Goal: Communication & Community: Answer question/provide support

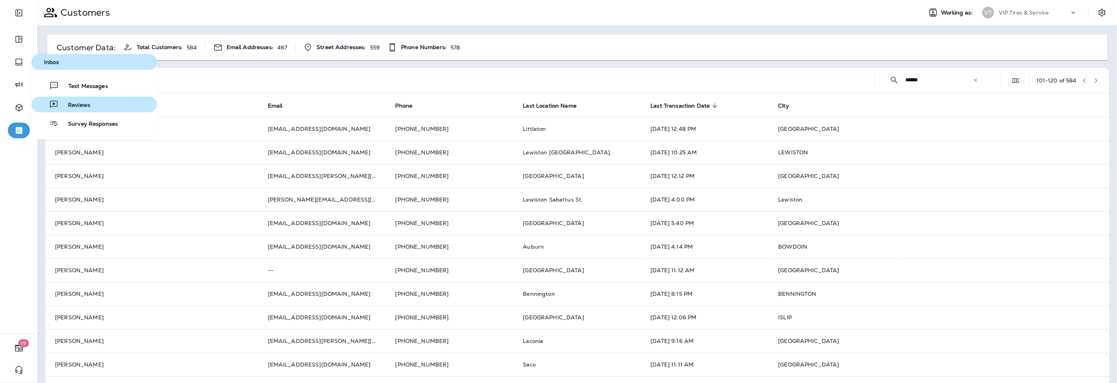
click at [81, 106] on span "Reviews" at bounding box center [75, 105] width 32 height 7
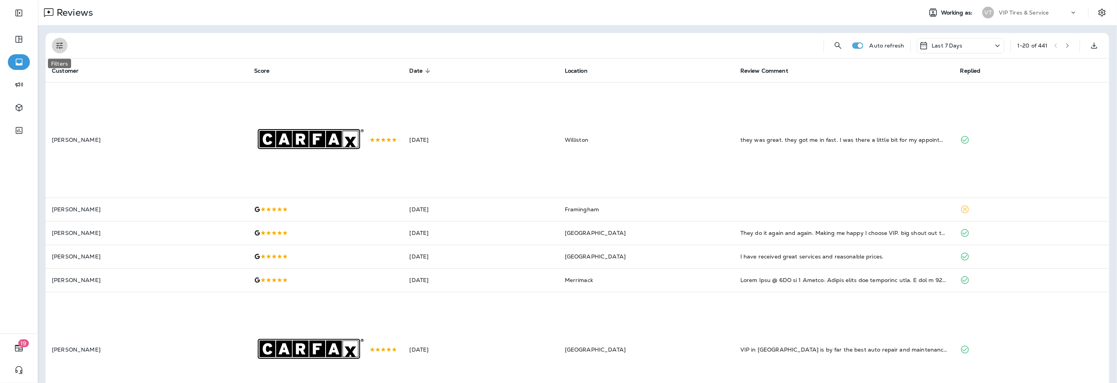
click at [59, 44] on icon "Filters" at bounding box center [59, 45] width 9 height 9
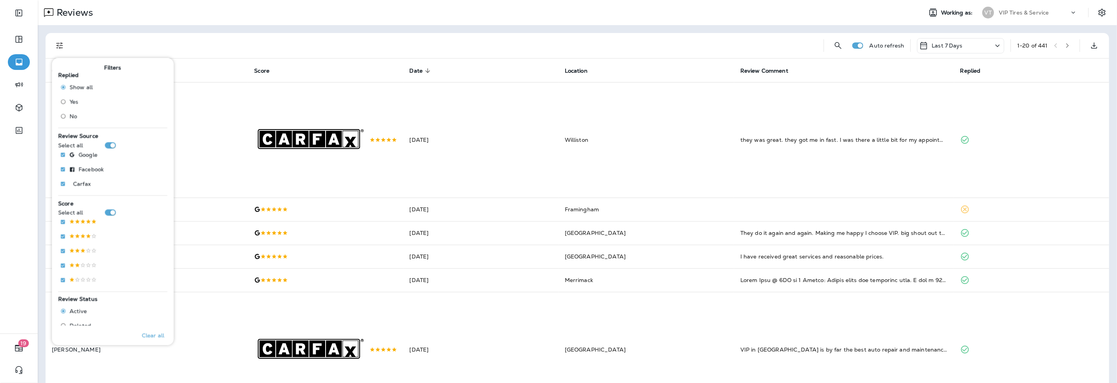
click at [70, 120] on label "No" at bounding box center [75, 116] width 36 height 13
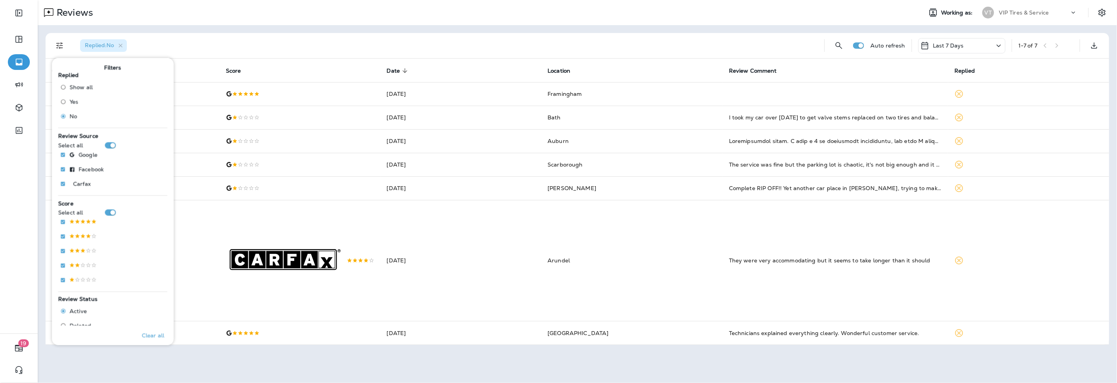
click at [323, 43] on div "Replied : No" at bounding box center [446, 45] width 744 height 25
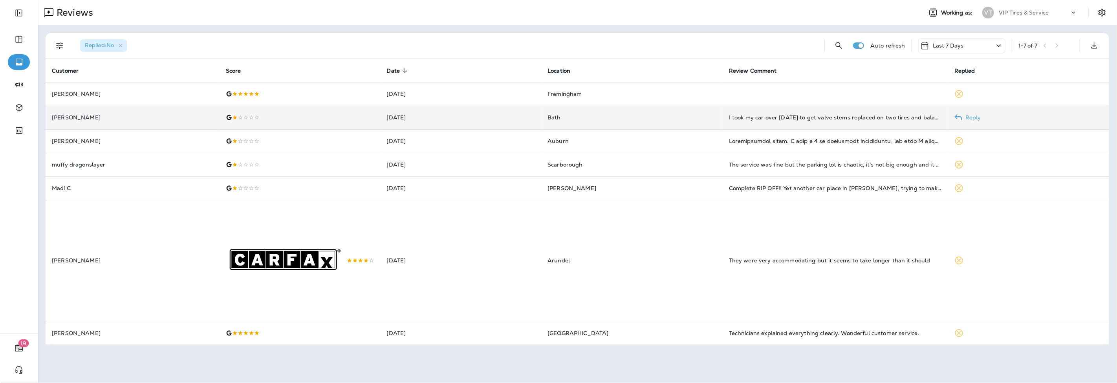
click at [206, 120] on p "[PERSON_NAME]" at bounding box center [132, 117] width 161 height 6
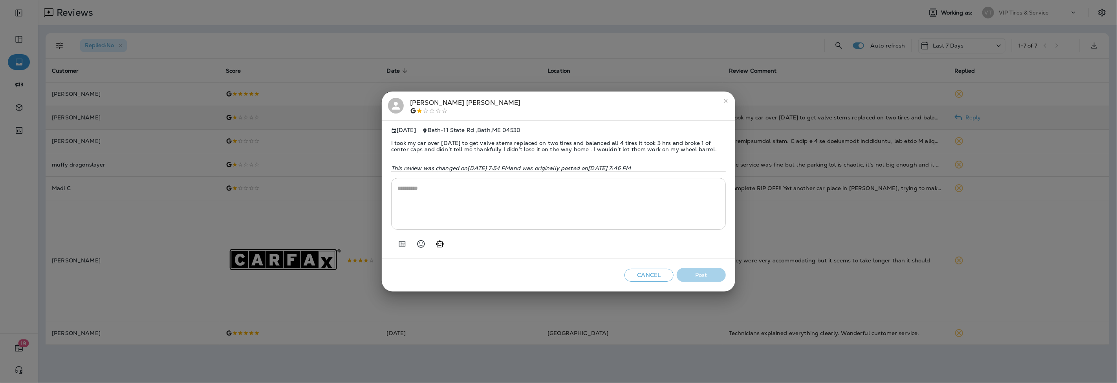
click at [429, 145] on span "I took my car over [DATE] to get valve stems replaced on two tires and balanced…" at bounding box center [558, 145] width 335 height 25
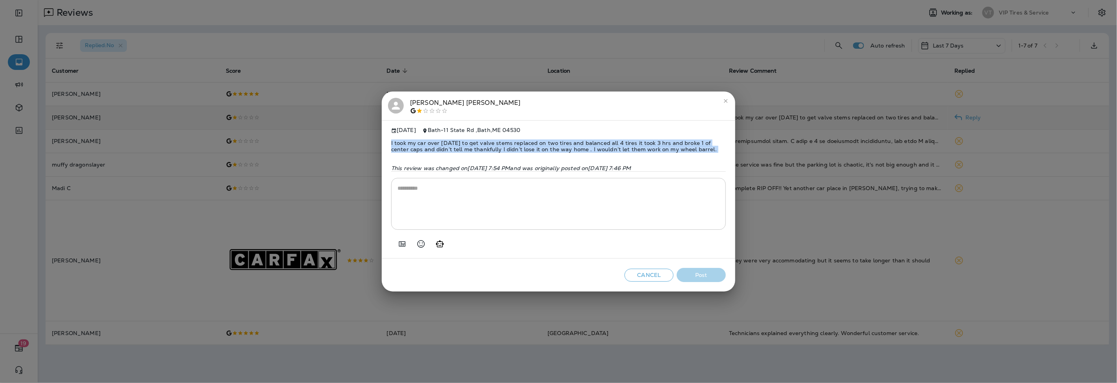
click at [429, 145] on span "I took my car over [DATE] to get valve stems replaced on two tires and balanced…" at bounding box center [558, 145] width 335 height 25
copy span "I took my car over [DATE] to get valve stems replaced on two tires and balanced…"
click at [403, 246] on icon "Add in a premade template" at bounding box center [401, 243] width 9 height 9
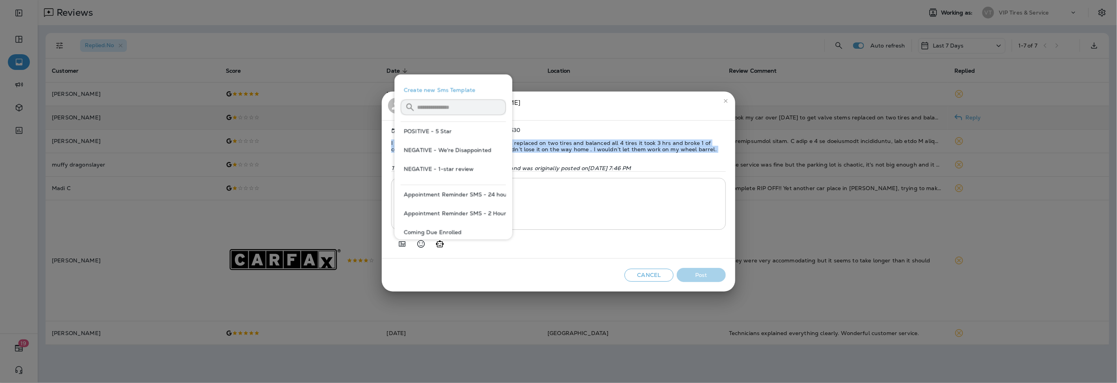
click at [440, 168] on button "NEGATIVE - 1-star review" at bounding box center [452, 168] width 105 height 19
type textarea "**********"
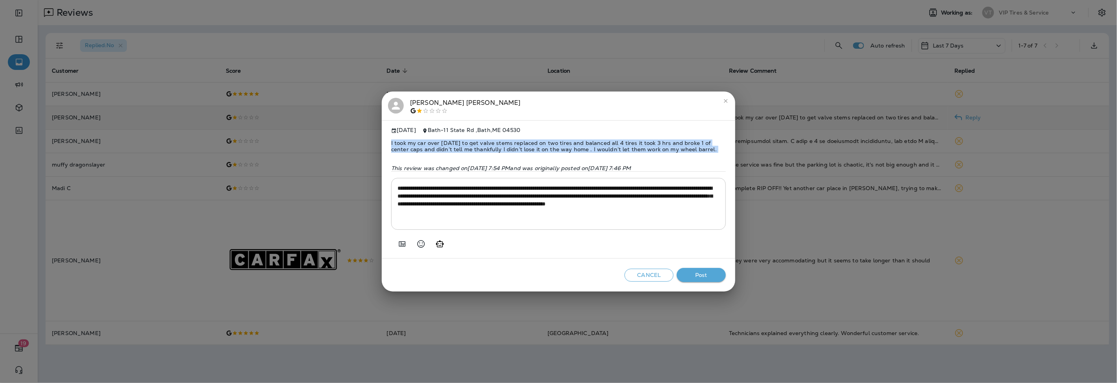
click at [707, 275] on button "Post" at bounding box center [701, 275] width 49 height 15
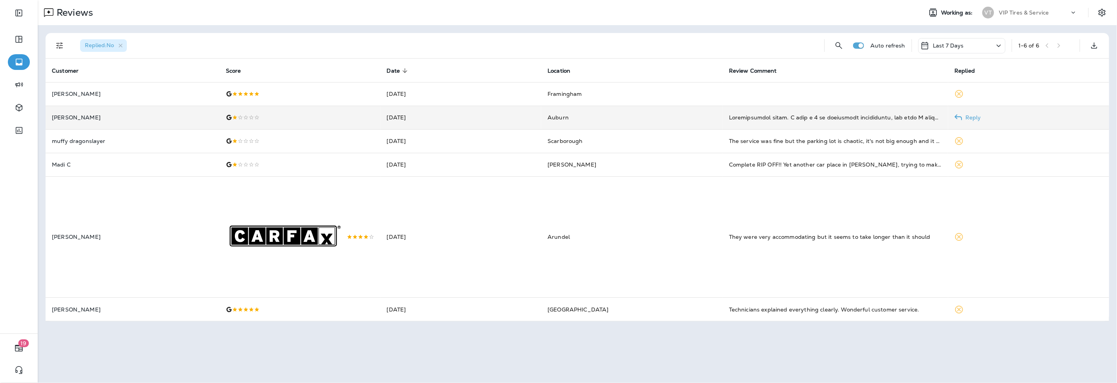
click at [281, 113] on td at bounding box center [299, 118] width 161 height 24
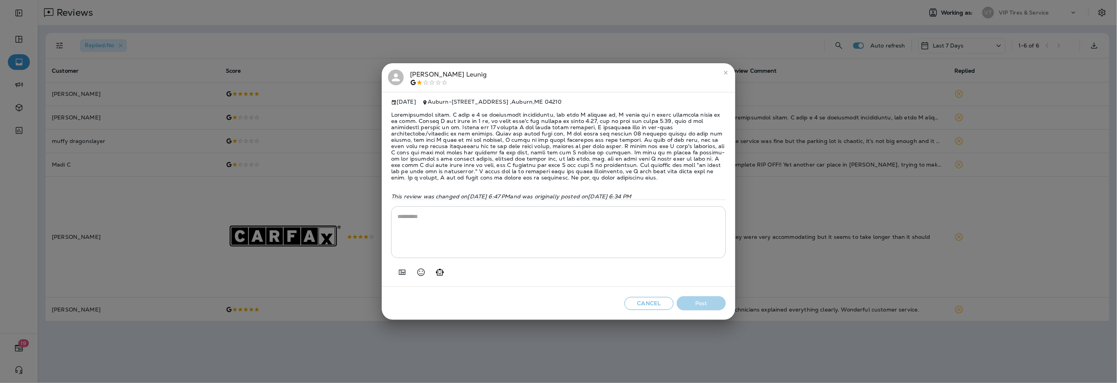
click at [451, 155] on span at bounding box center [558, 146] width 335 height 82
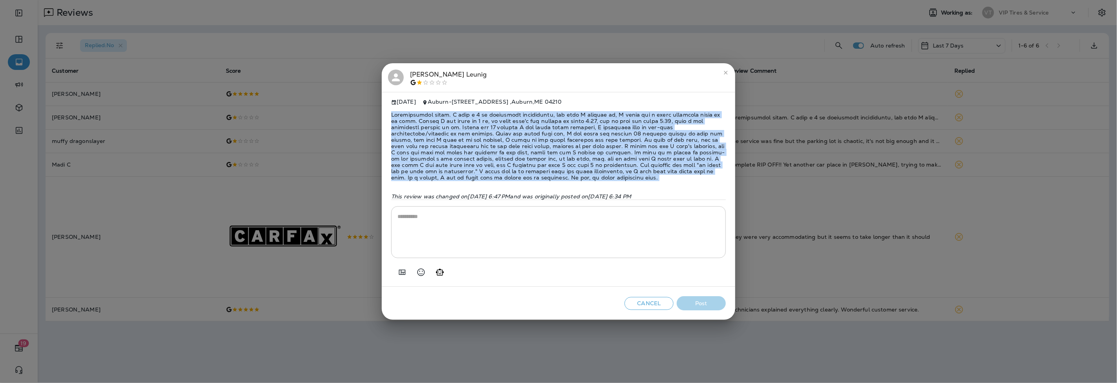
click at [451, 155] on span at bounding box center [558, 146] width 335 height 82
copy span "Disappointing visit. I made a 3 pm inspection appointment, and when I checked i…"
click at [401, 270] on button "Add in a premade template" at bounding box center [402, 272] width 16 height 16
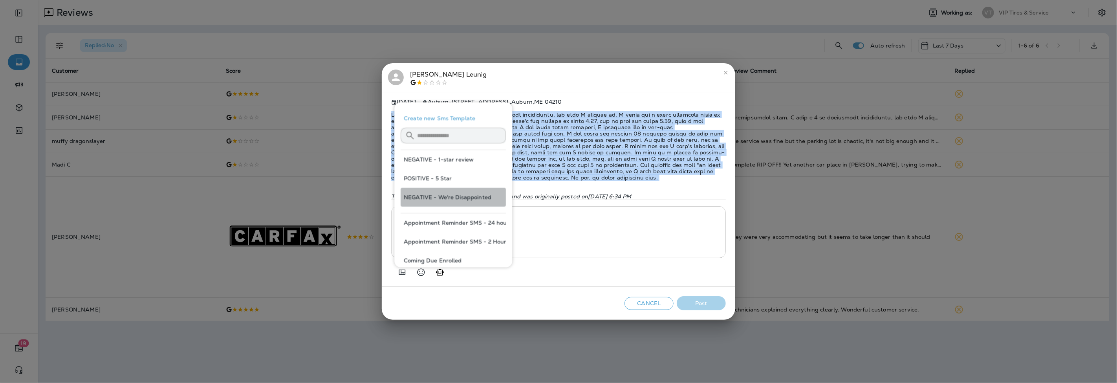
click at [457, 197] on button "NEGATIVE - We're Disappointed" at bounding box center [452, 197] width 105 height 19
type textarea "**********"
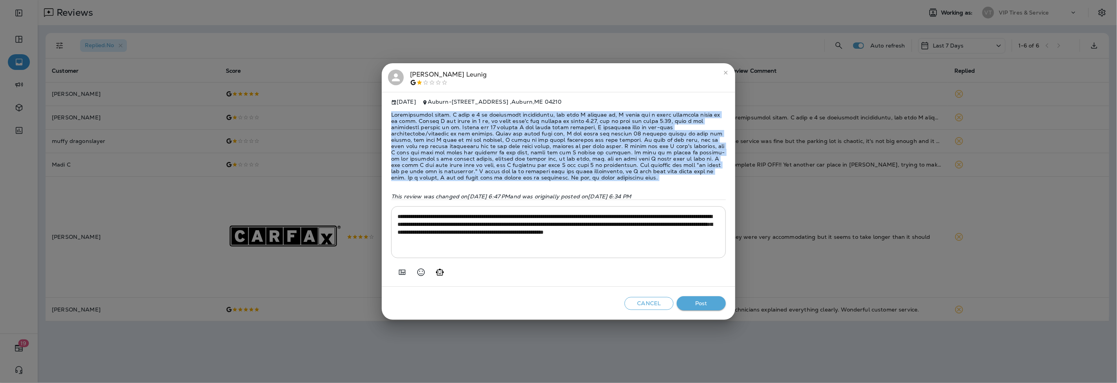
copy span "Disappointing visit. I made a 3 pm inspection appointment, and when I checked i…"
click at [700, 305] on button "Post" at bounding box center [701, 303] width 49 height 15
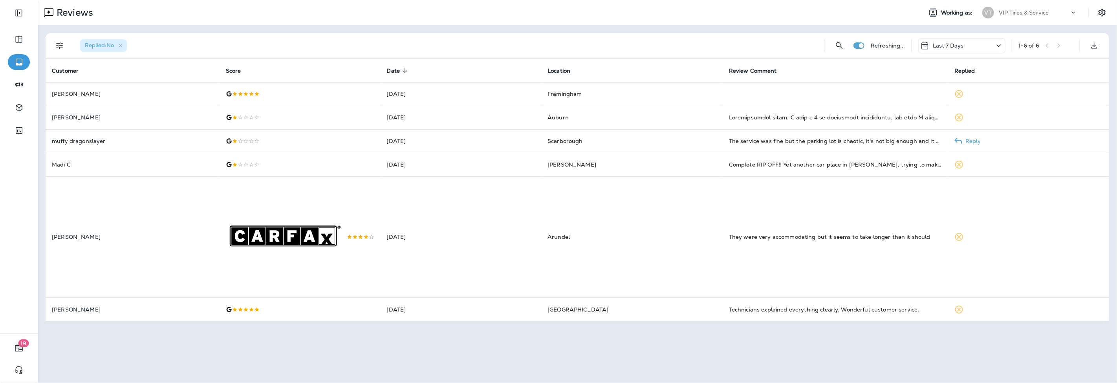
click at [249, 139] on div at bounding box center [300, 141] width 148 height 6
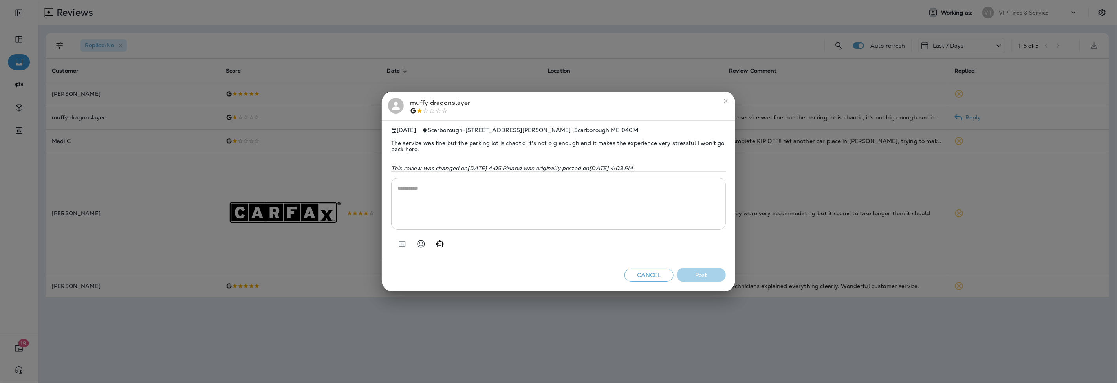
click at [460, 140] on span "The service was fine but the parking lot is chaotic, it's not big enough and it…" at bounding box center [558, 145] width 335 height 25
copy span "The service was fine but the parking lot is chaotic, it's not big enough and it…"
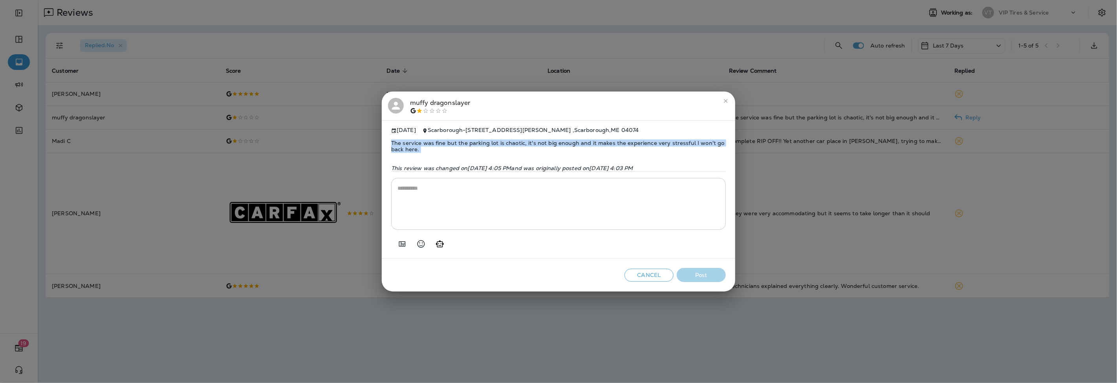
click at [400, 243] on icon "Add in a premade template" at bounding box center [401, 243] width 9 height 9
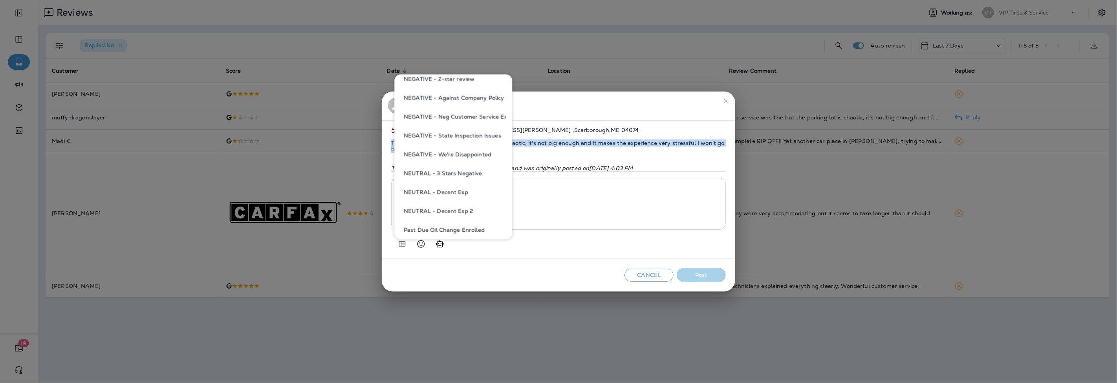
scroll to position [349, 0]
click at [548, 115] on h2 "muffy dragonslayer" at bounding box center [558, 105] width 353 height 29
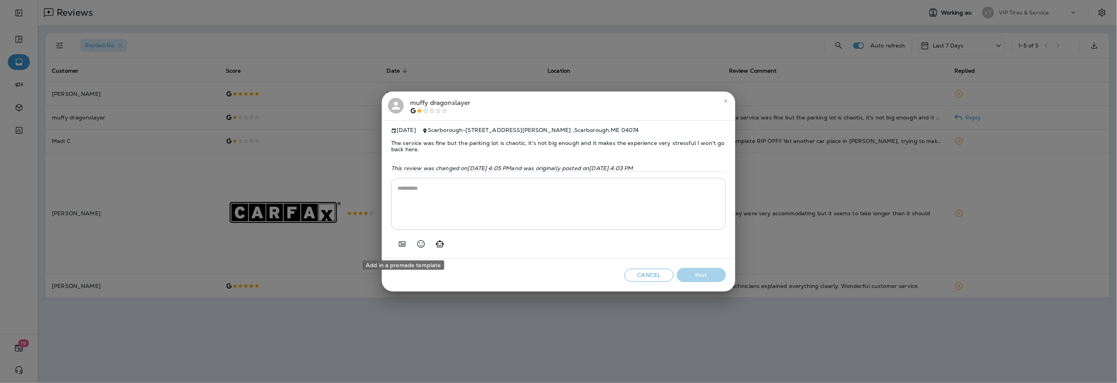
click at [404, 245] on icon "Add in a premade template" at bounding box center [401, 243] width 9 height 9
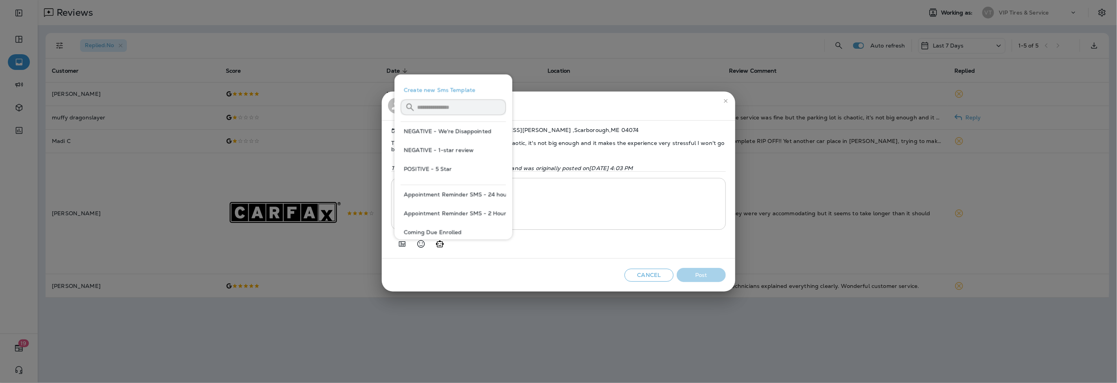
click at [454, 152] on button "NEGATIVE - 1-star review" at bounding box center [452, 150] width 105 height 19
type textarea "**********"
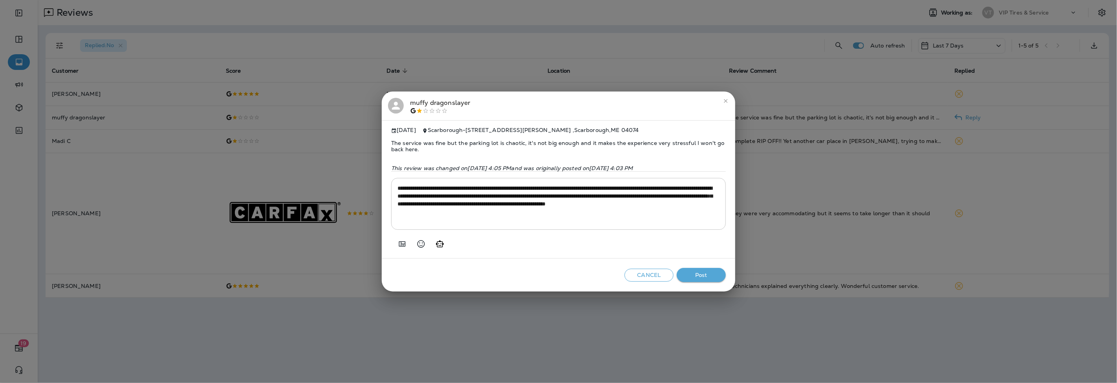
click at [711, 275] on button "Post" at bounding box center [701, 275] width 49 height 15
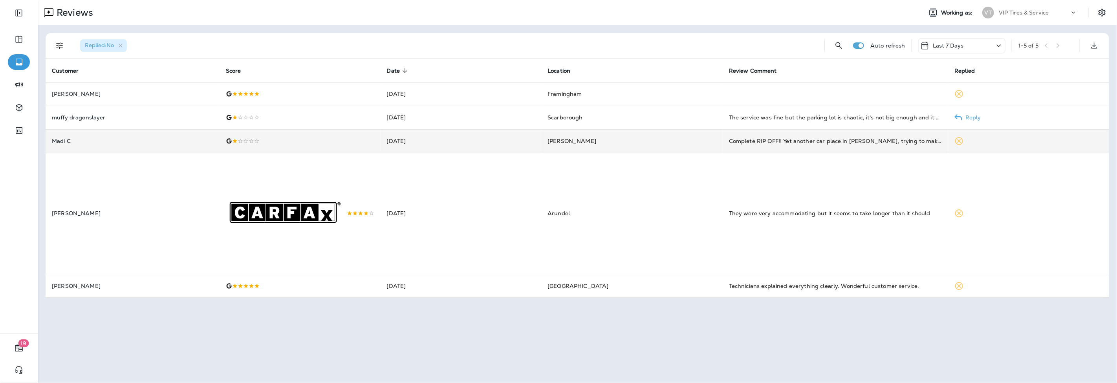
click at [152, 136] on td "Madi C" at bounding box center [133, 141] width 174 height 24
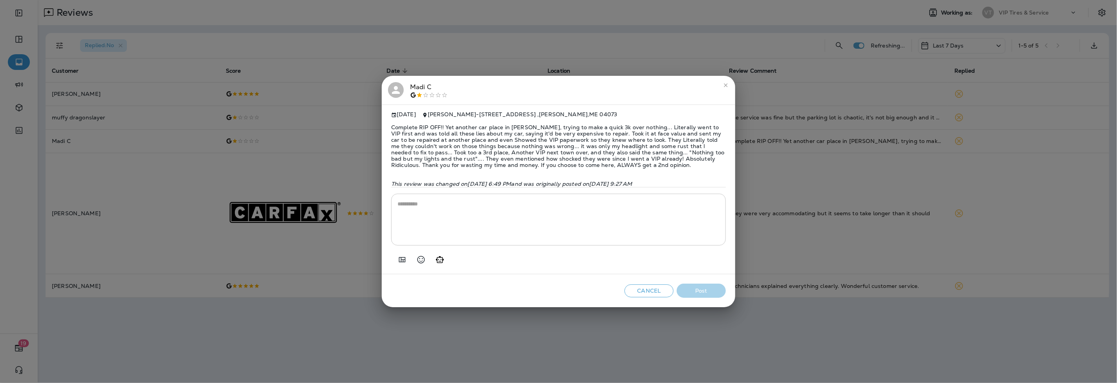
click at [443, 158] on span "Complete RIP OFF!! Yet another car place in [PERSON_NAME], trying to make a qui…" at bounding box center [558, 146] width 335 height 57
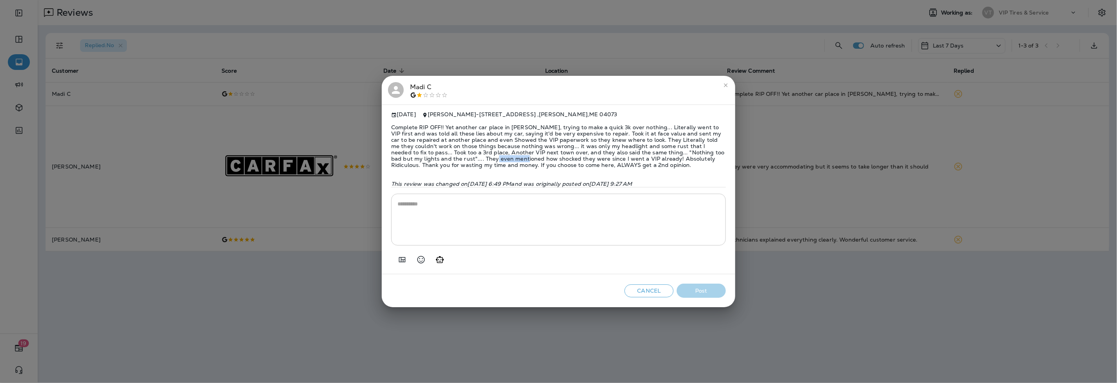
click at [443, 158] on span "Complete RIP OFF!! Yet another car place in [PERSON_NAME], trying to make a qui…" at bounding box center [558, 146] width 335 height 57
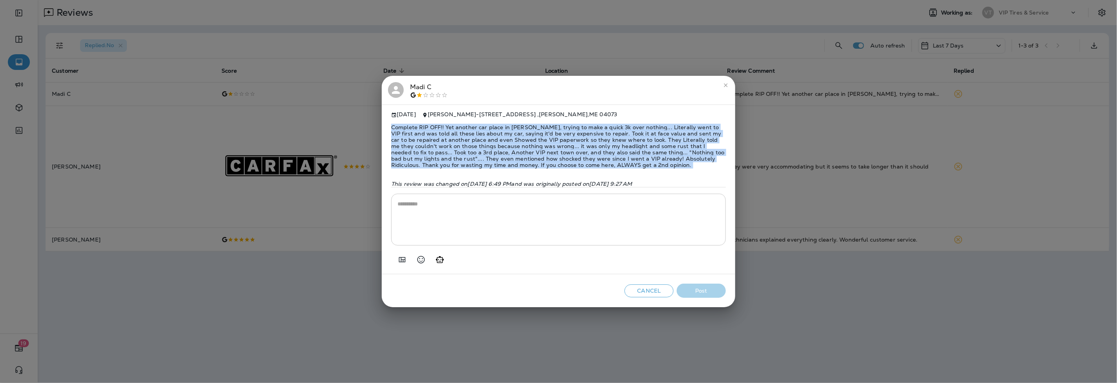
click at [443, 158] on span "Complete RIP OFF!! Yet another car place in [PERSON_NAME], trying to make a qui…" at bounding box center [558, 146] width 335 height 57
copy span "Complete RIP OFF!! Yet another car place in [PERSON_NAME], trying to make a qui…"
click at [402, 262] on icon "Add in a premade template" at bounding box center [402, 259] width 7 height 5
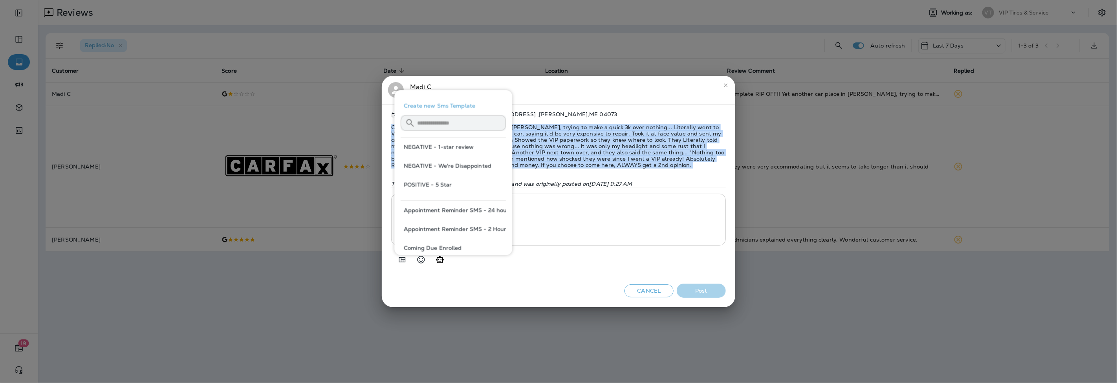
click at [444, 167] on button "NEGATIVE - We're Disappointed" at bounding box center [452, 165] width 105 height 19
type textarea "**********"
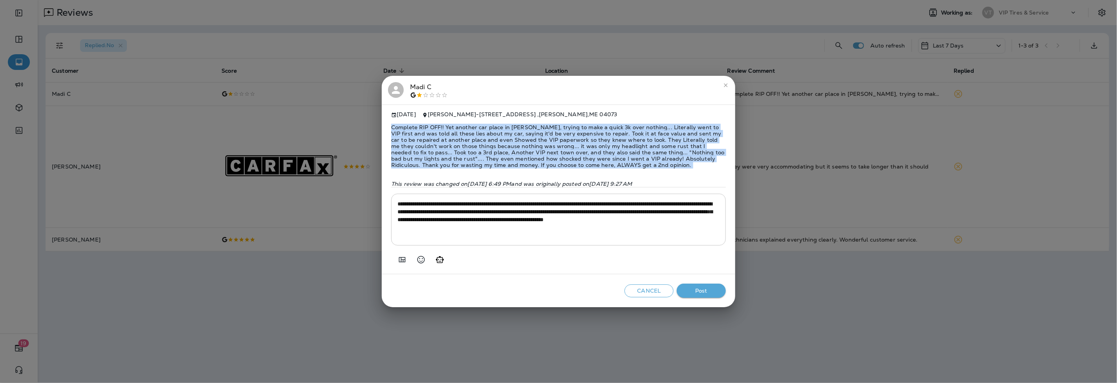
click at [713, 293] on button "Post" at bounding box center [701, 290] width 49 height 15
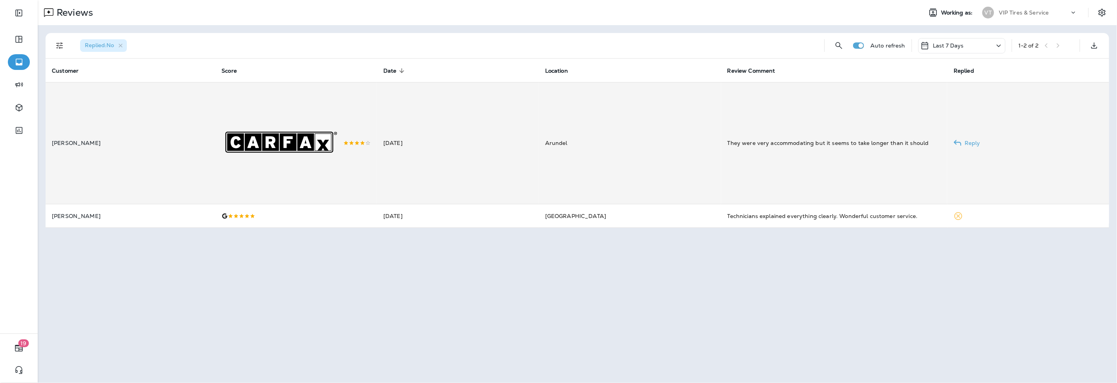
click at [189, 168] on td "[PERSON_NAME]" at bounding box center [131, 143] width 170 height 122
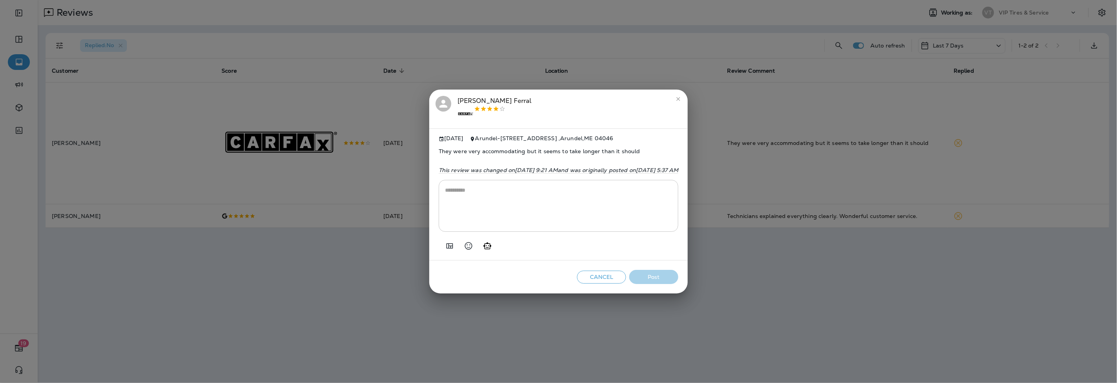
click at [445, 250] on icon "Add in a premade template" at bounding box center [449, 245] width 9 height 9
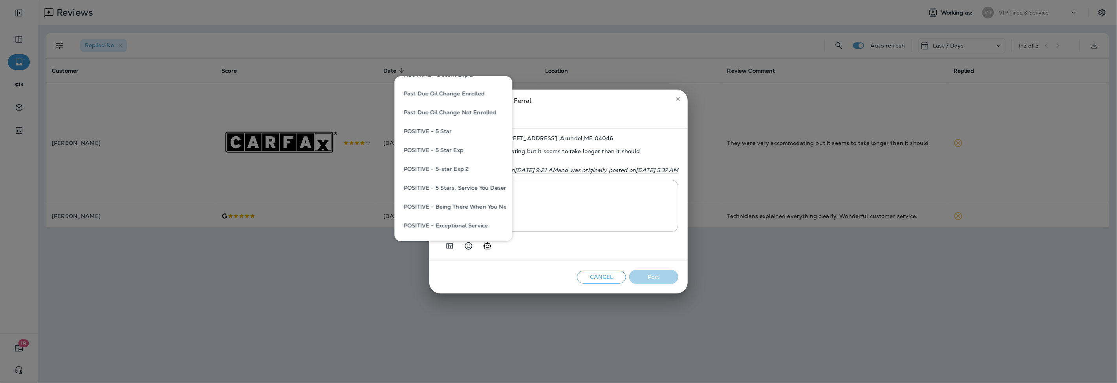
scroll to position [523, 0]
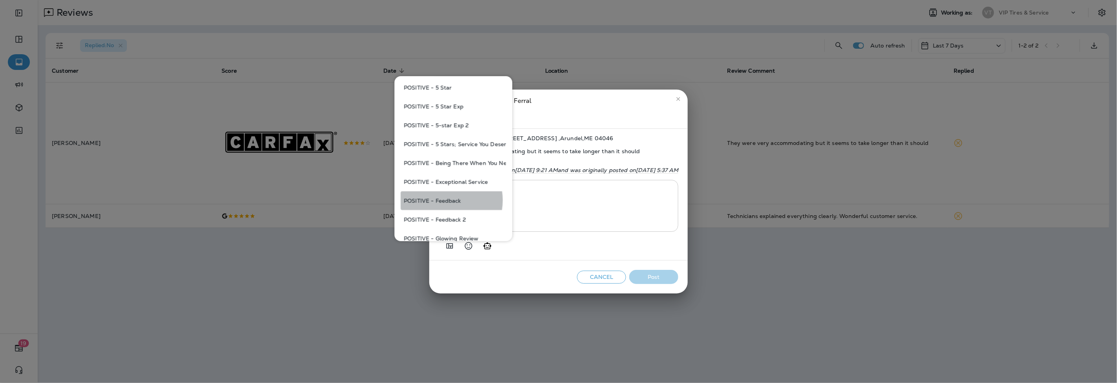
click at [442, 200] on button "POSITIVE - Feedback" at bounding box center [452, 200] width 105 height 19
type textarea "**********"
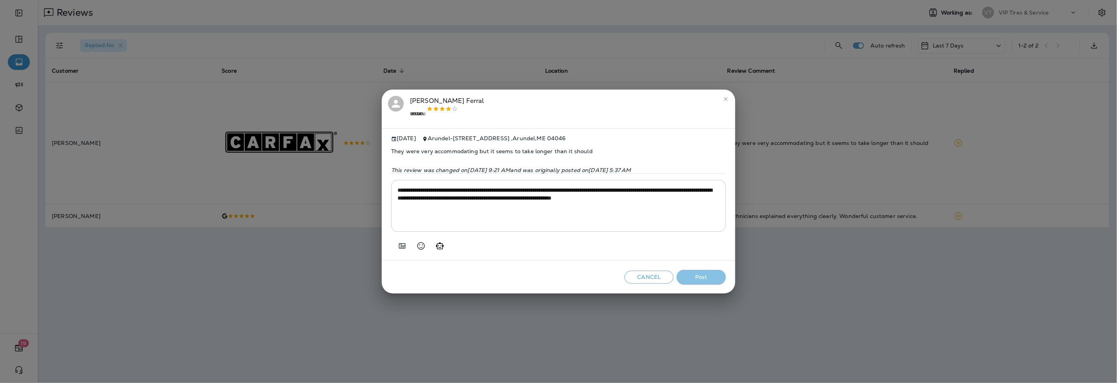
click at [712, 283] on button "Post" at bounding box center [701, 277] width 49 height 15
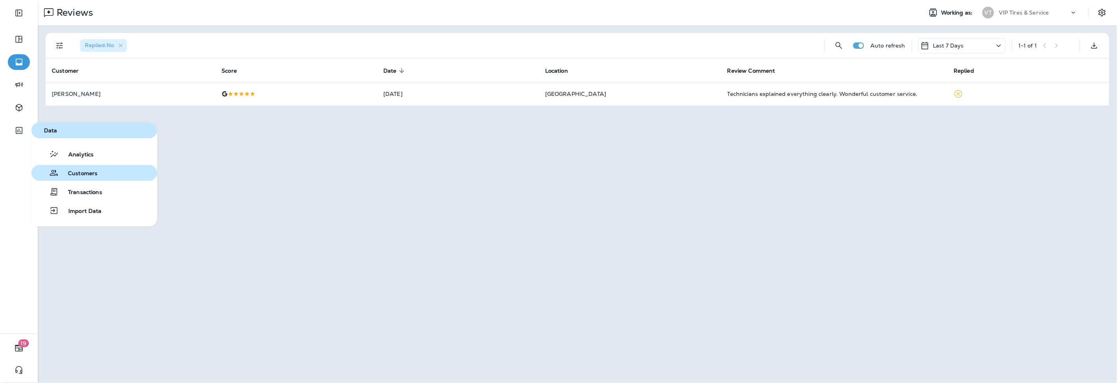
click at [82, 174] on span "Customers" at bounding box center [78, 173] width 39 height 7
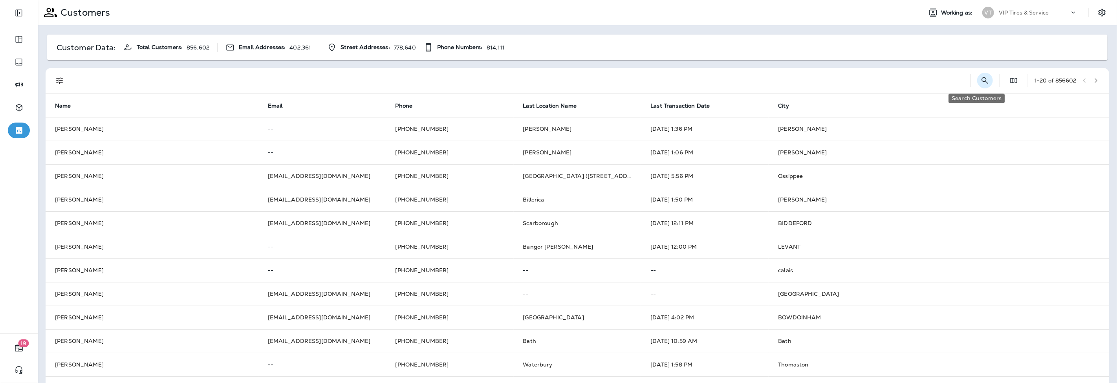
click at [980, 82] on icon "Search Customers" at bounding box center [984, 80] width 9 height 9
type input "*********"
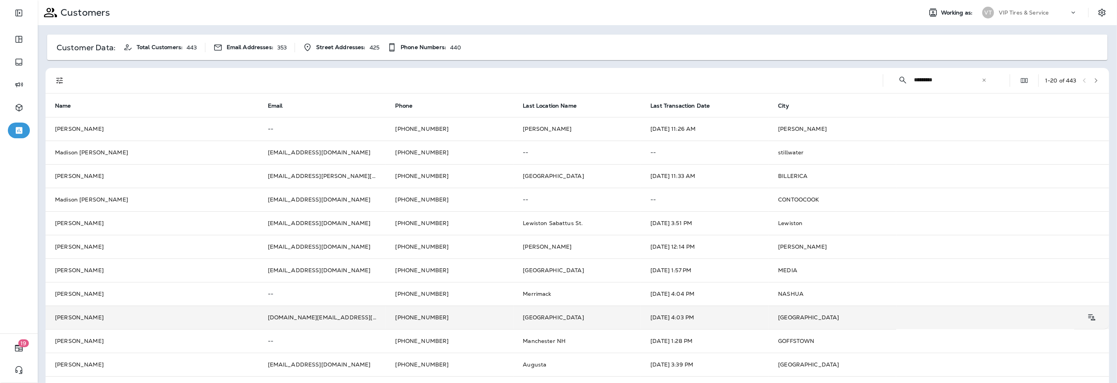
click at [407, 318] on td "[PHONE_NUMBER]" at bounding box center [450, 317] width 128 height 24
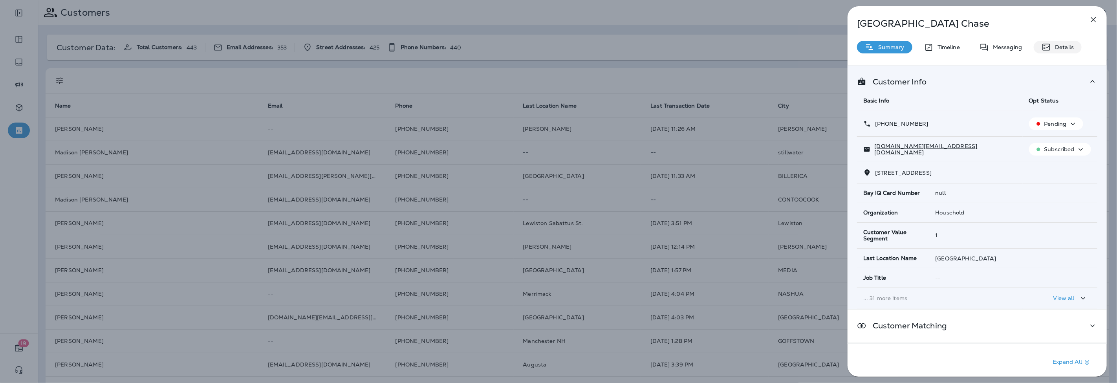
click at [1056, 48] on p "Details" at bounding box center [1062, 47] width 23 height 6
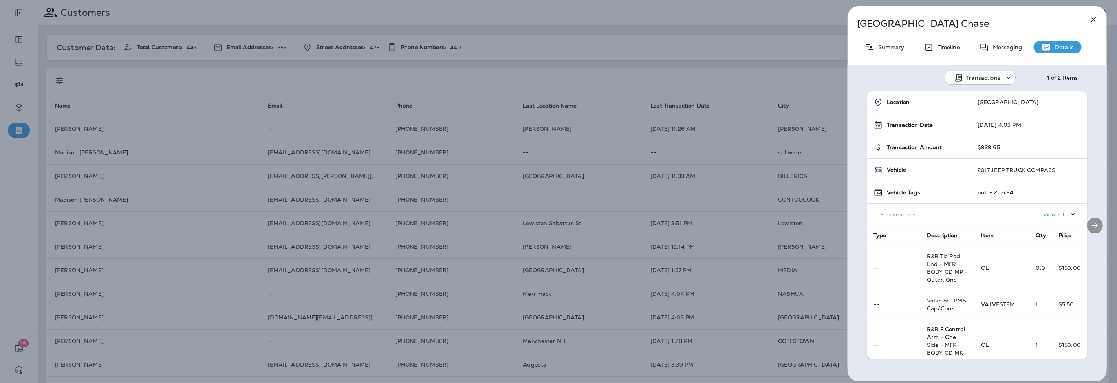
click at [1094, 227] on icon "Next" at bounding box center [1094, 225] width 9 height 9
click at [1094, 227] on div "Location [GEOGRAPHIC_DATA] Transaction Date [DATE] 1:02 PM Transaction Amount $…" at bounding box center [976, 225] width 259 height 268
click at [587, 49] on div "[PERSON_NAME] Summary Timeline Messaging Details Transactions 2 of 2 Items Loca…" at bounding box center [558, 191] width 1117 height 383
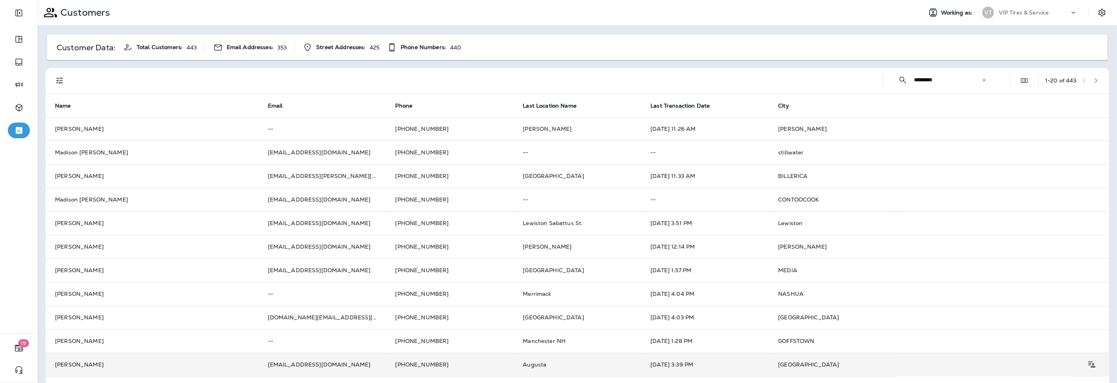
click at [536, 366] on span "Augusta" at bounding box center [535, 364] width 24 height 7
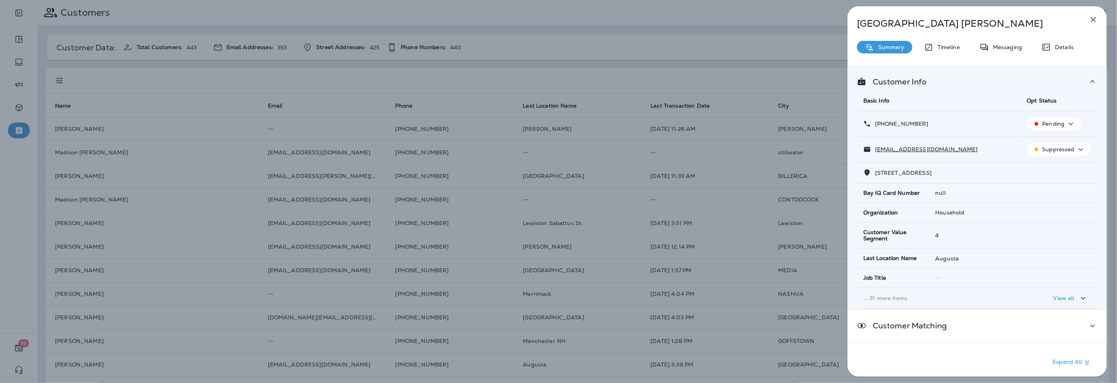
click at [1055, 45] on p "Details" at bounding box center [1062, 47] width 23 height 6
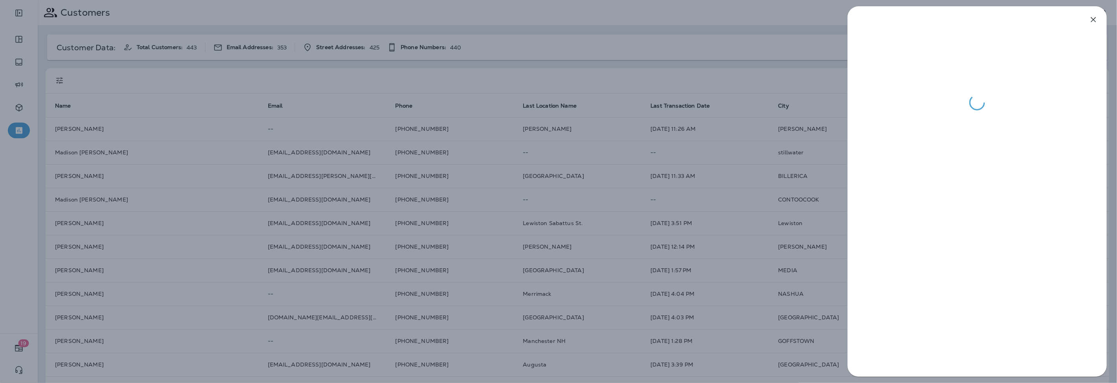
click at [657, 73] on div at bounding box center [558, 191] width 1117 height 383
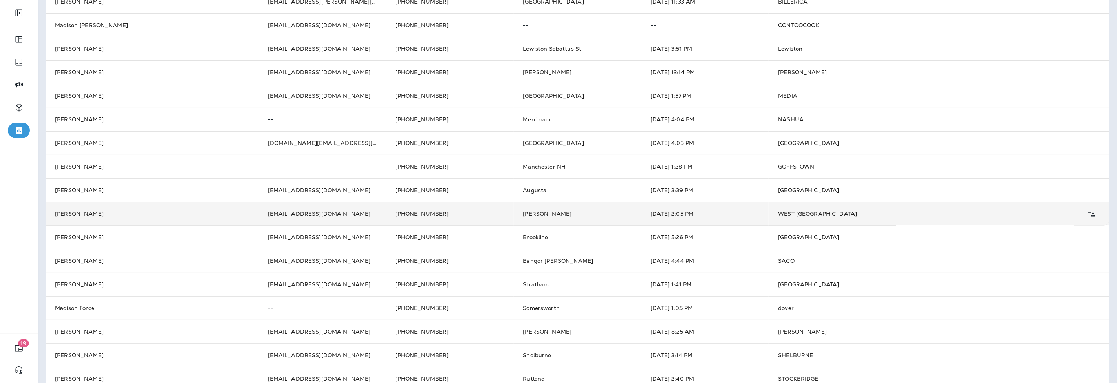
scroll to position [213, 0]
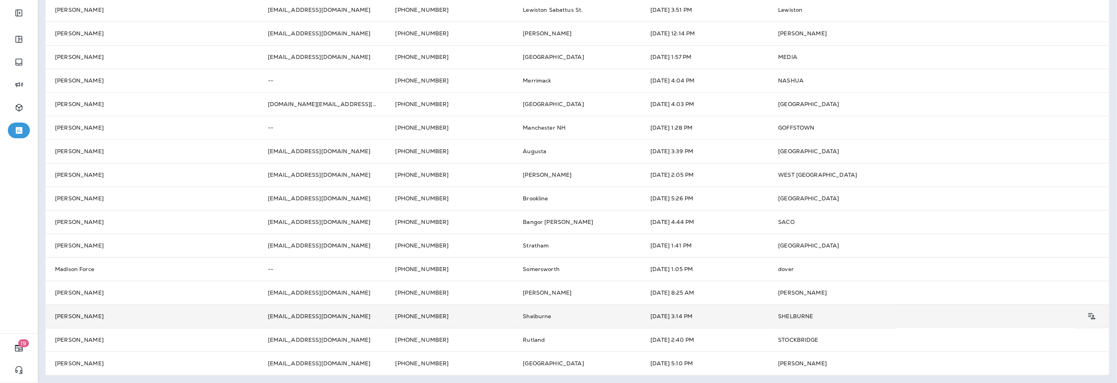
click at [328, 315] on td "[EMAIL_ADDRESS][DOMAIN_NAME]" at bounding box center [322, 316] width 128 height 24
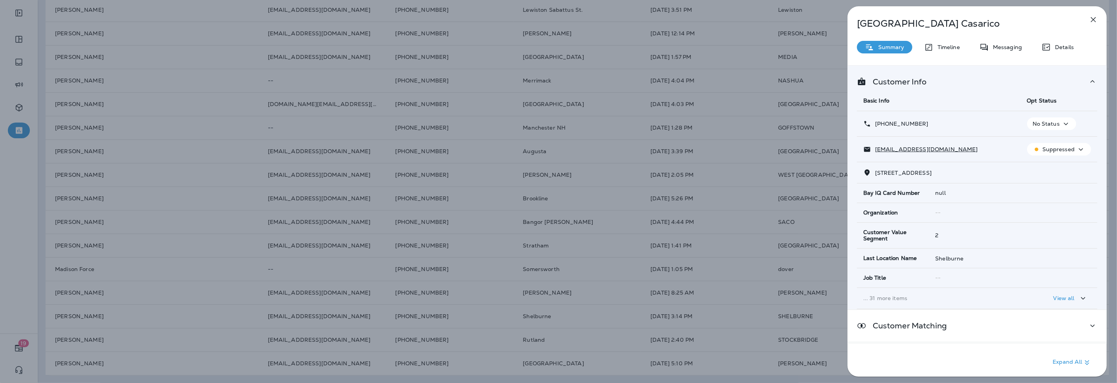
click at [1057, 45] on p "Details" at bounding box center [1062, 47] width 23 height 6
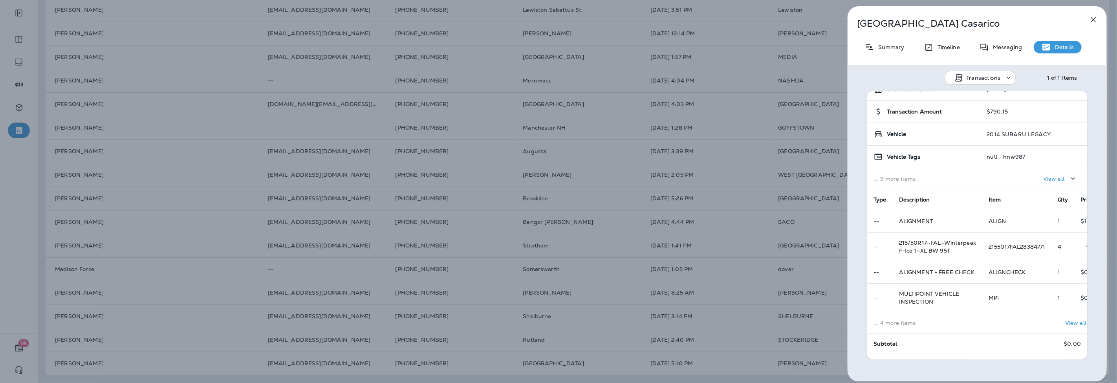
scroll to position [75, 0]
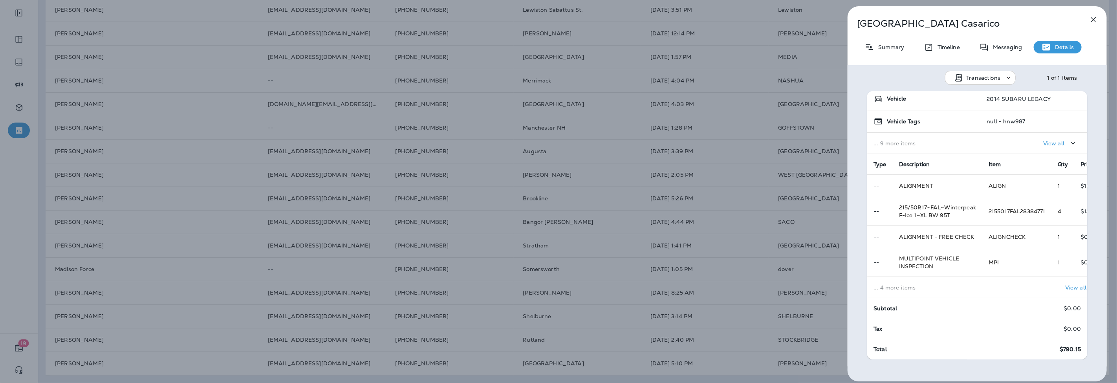
click at [291, 319] on div "[PERSON_NAME] Summary Timeline Messaging Details Transactions 1 of 1 Items Loca…" at bounding box center [558, 191] width 1117 height 383
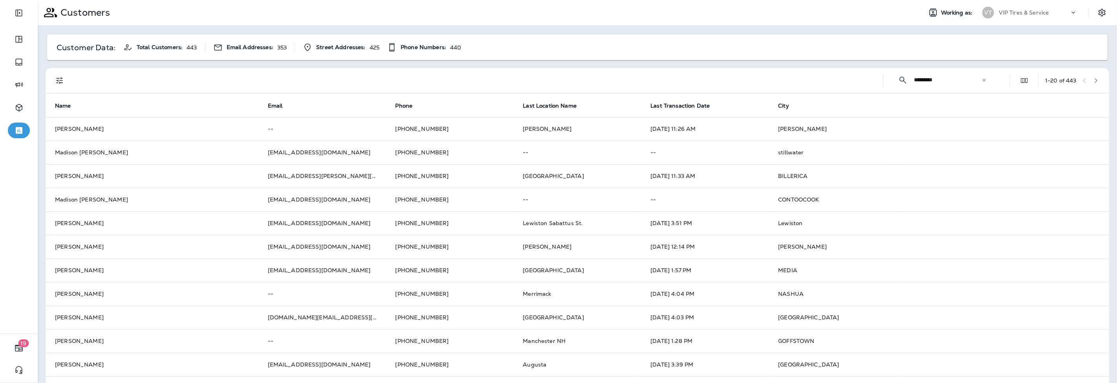
click at [1093, 80] on icon "button" at bounding box center [1095, 80] width 5 height 5
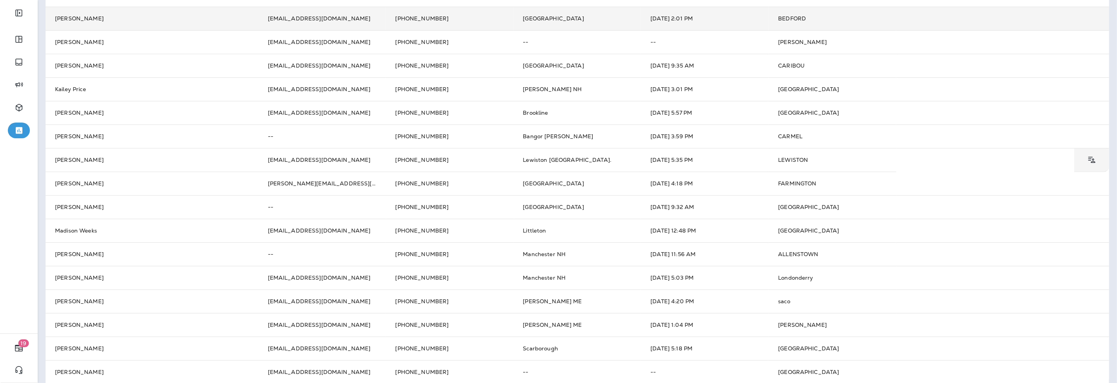
scroll to position [213, 0]
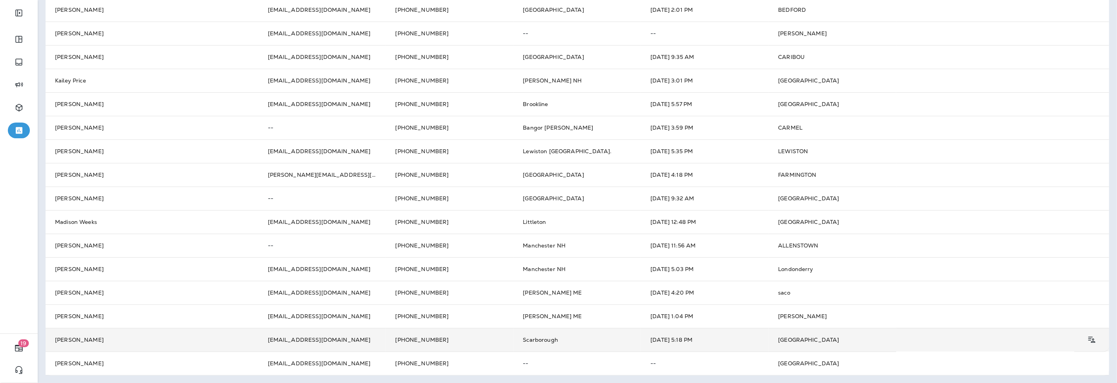
click at [144, 343] on td "[PERSON_NAME]" at bounding box center [152, 340] width 213 height 24
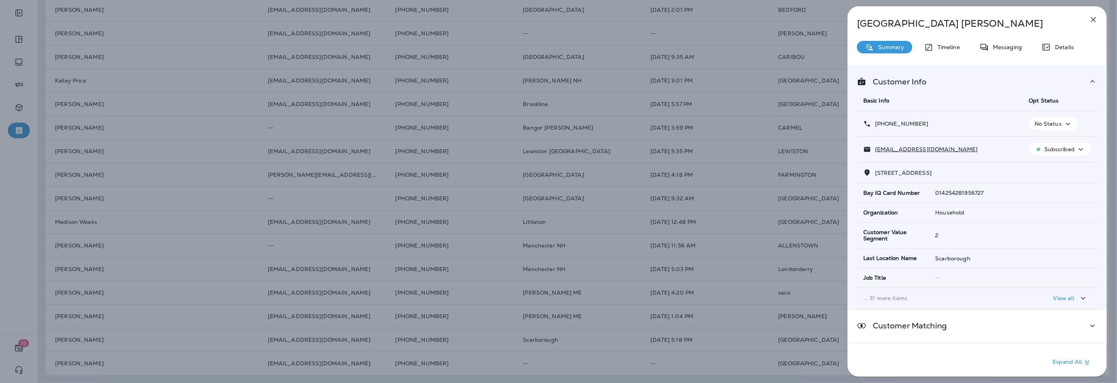
click at [1067, 46] on p "Details" at bounding box center [1062, 47] width 23 height 6
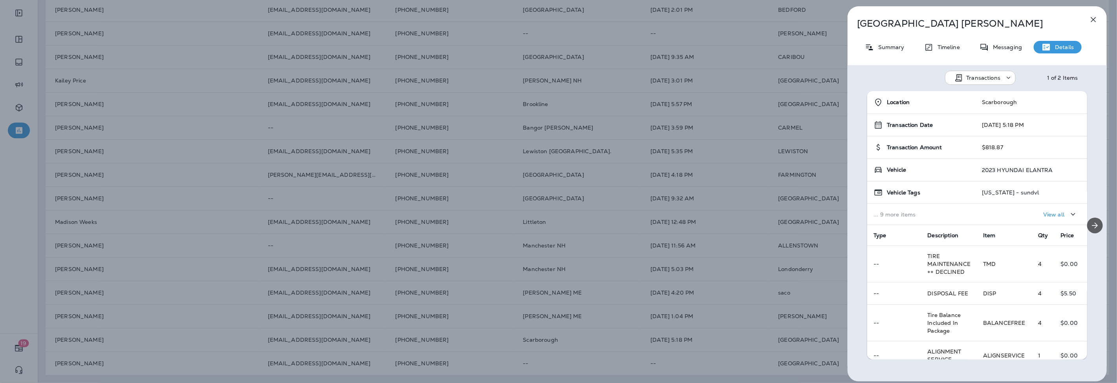
click at [1093, 227] on icon "Next" at bounding box center [1094, 225] width 9 height 9
click at [1093, 227] on div "Location [GEOGRAPHIC_DATA] Transaction Date [DATE] 12:52 PM Transaction Amount …" at bounding box center [976, 225] width 259 height 268
click at [1096, 25] on button "button" at bounding box center [1093, 20] width 16 height 16
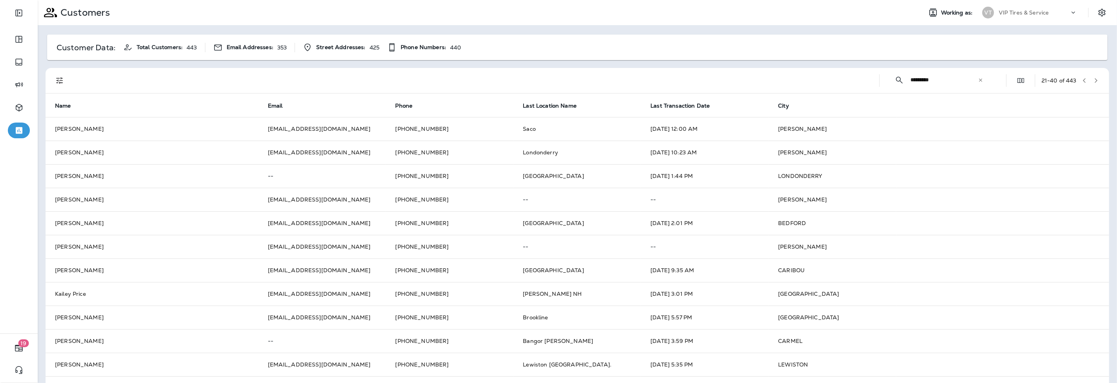
click at [1093, 80] on icon "button" at bounding box center [1095, 80] width 5 height 5
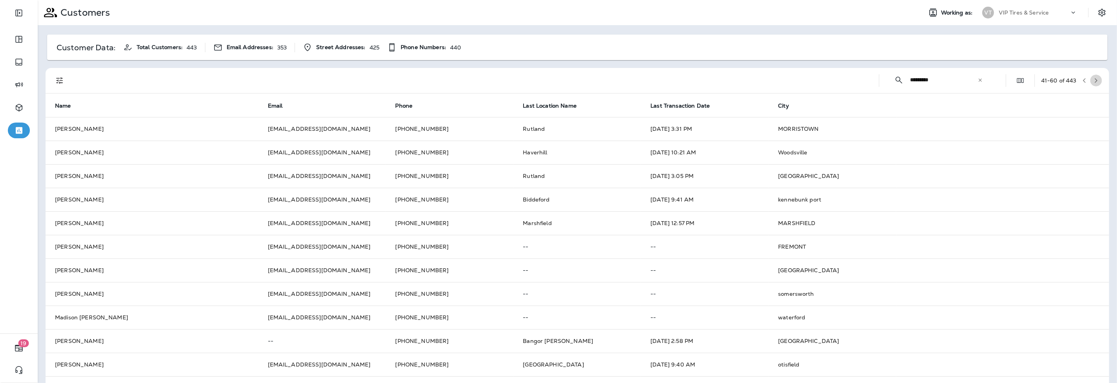
click at [1093, 80] on icon "button" at bounding box center [1095, 80] width 5 height 5
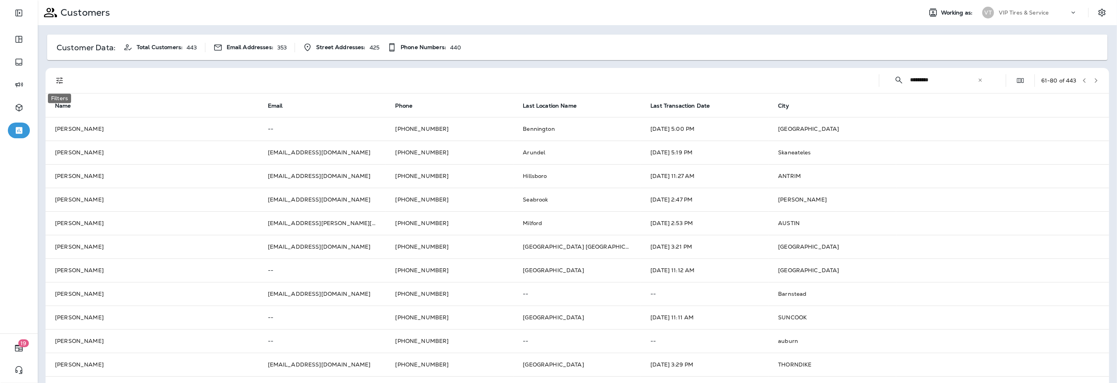
click at [66, 80] on button "Filters" at bounding box center [60, 81] width 16 height 16
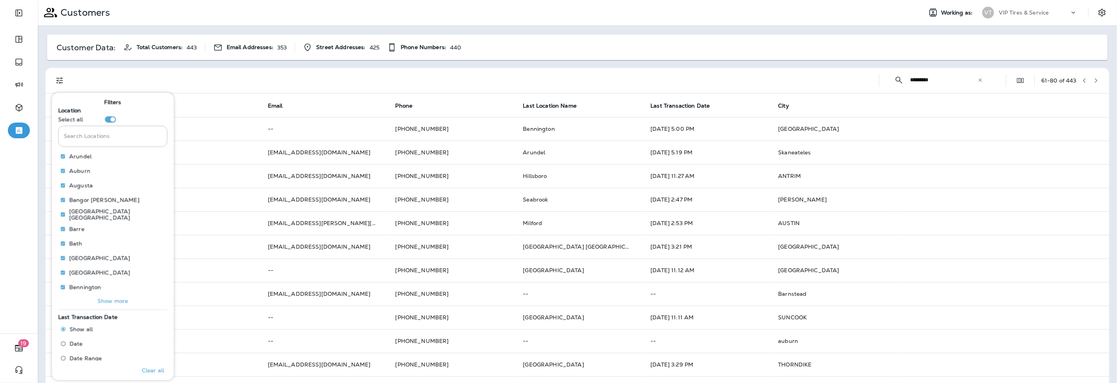
click at [121, 298] on p "Show more" at bounding box center [112, 301] width 31 height 6
click at [100, 139] on input "Search Locations" at bounding box center [112, 136] width 109 height 21
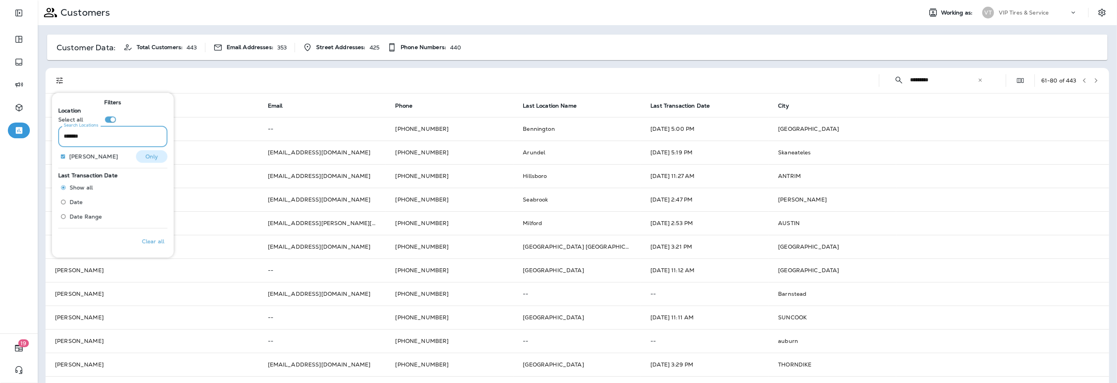
type input "*******"
drag, startPoint x: 154, startPoint y: 163, endPoint x: 150, endPoint y: 158, distance: 6.1
click at [150, 158] on p "Only" at bounding box center [151, 156] width 13 height 6
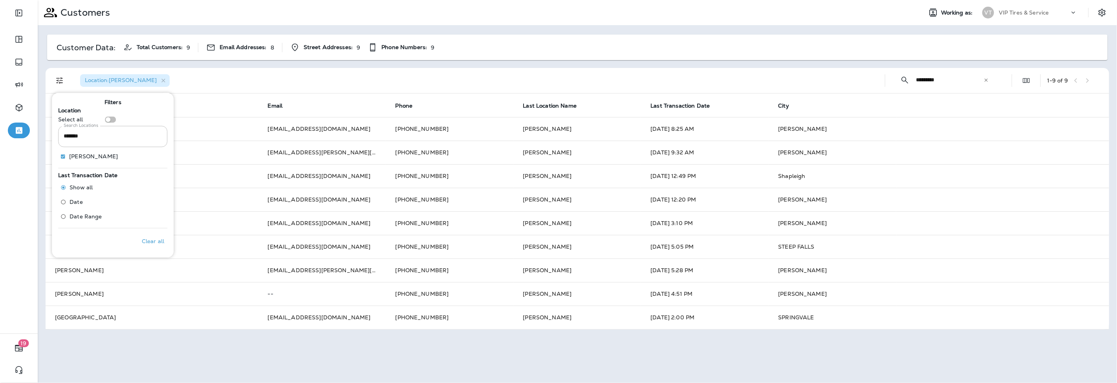
click at [545, 57] on div "Customer Data: Total Customers: 9 Email Addresses: 8 Street Addresses: 9 Phone …" at bounding box center [577, 48] width 1060 height 26
click at [160, 79] on icon "button" at bounding box center [163, 80] width 7 height 7
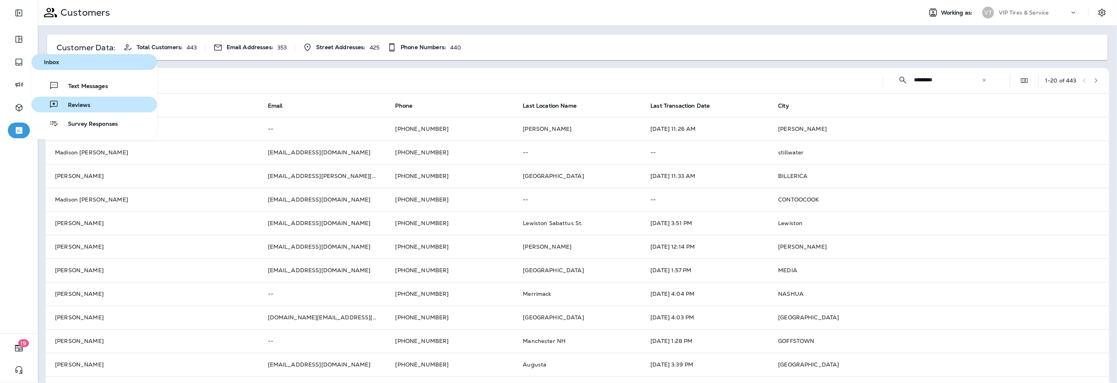
click at [68, 102] on span "Reviews" at bounding box center [75, 105] width 32 height 7
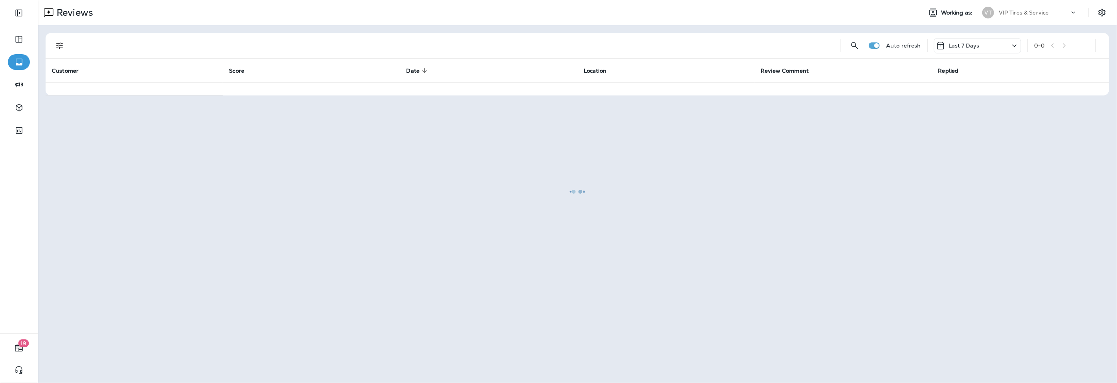
click at [960, 44] on div "Last 7 Days" at bounding box center [977, 45] width 87 height 15
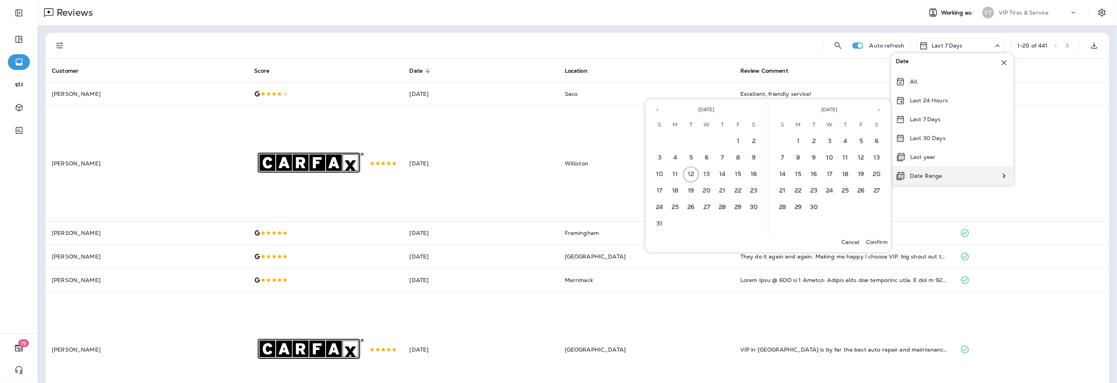
click at [938, 177] on p "Date Range" at bounding box center [926, 176] width 32 height 6
click at [655, 109] on icon "Previous month" at bounding box center [657, 109] width 5 height 5
click at [696, 139] on button "1" at bounding box center [691, 141] width 16 height 16
click at [722, 202] on button "31" at bounding box center [723, 207] width 16 height 16
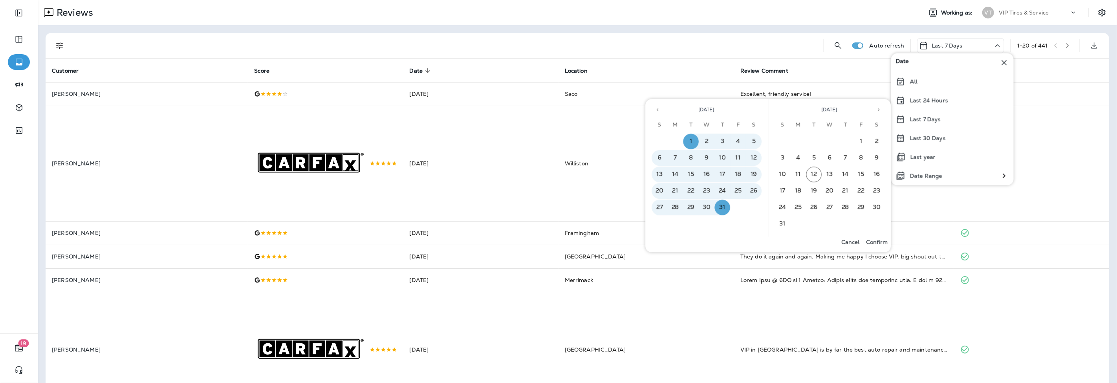
click at [744, 36] on div at bounding box center [445, 45] width 743 height 25
click at [873, 240] on p "Confirm" at bounding box center [877, 242] width 22 height 6
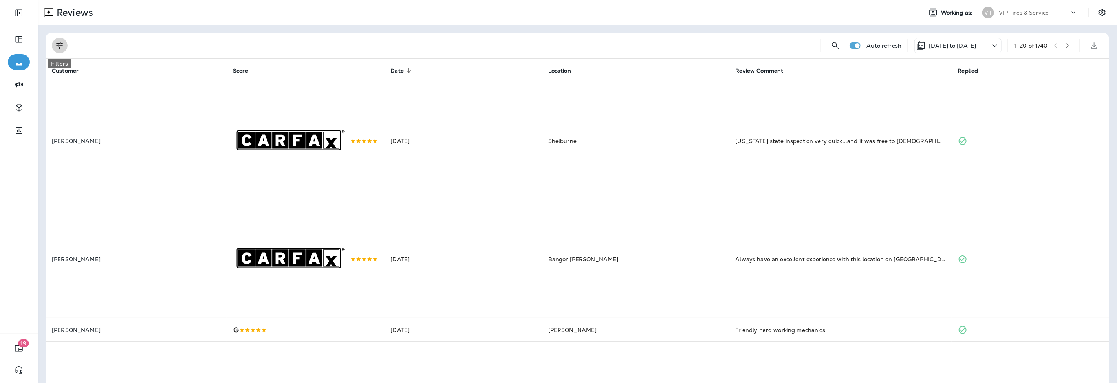
click at [60, 45] on icon "Filters" at bounding box center [59, 45] width 7 height 7
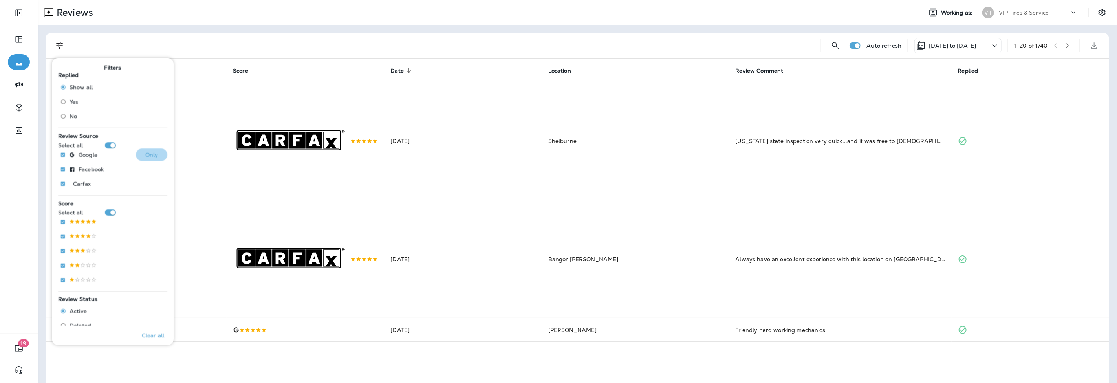
click at [138, 154] on button "Only" at bounding box center [151, 154] width 31 height 13
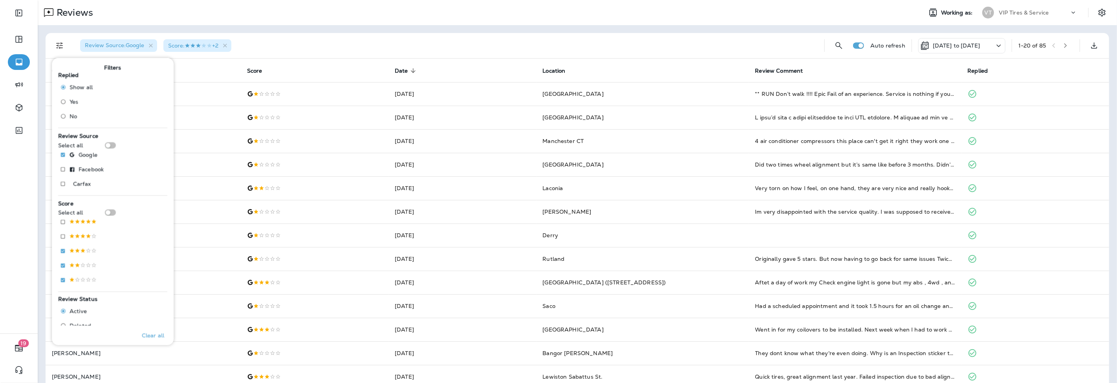
click at [314, 33] on div "Review Source : Google Score : +2" at bounding box center [446, 45] width 744 height 25
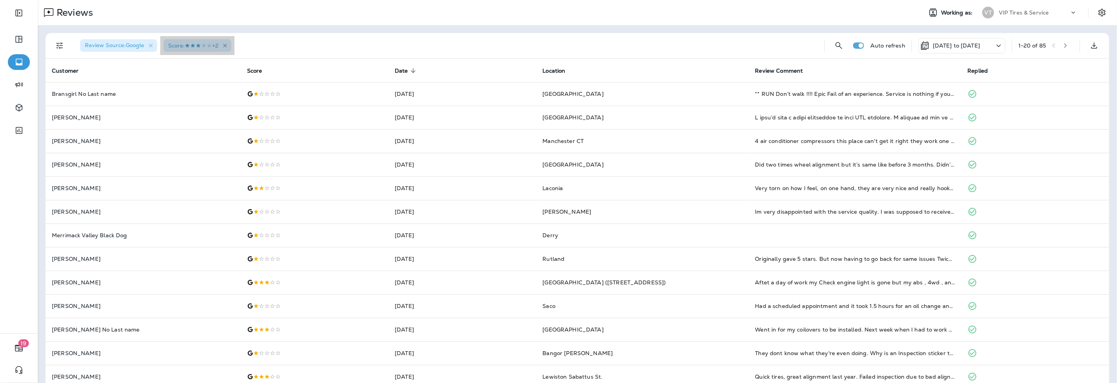
click at [226, 45] on icon "button" at bounding box center [225, 45] width 7 height 7
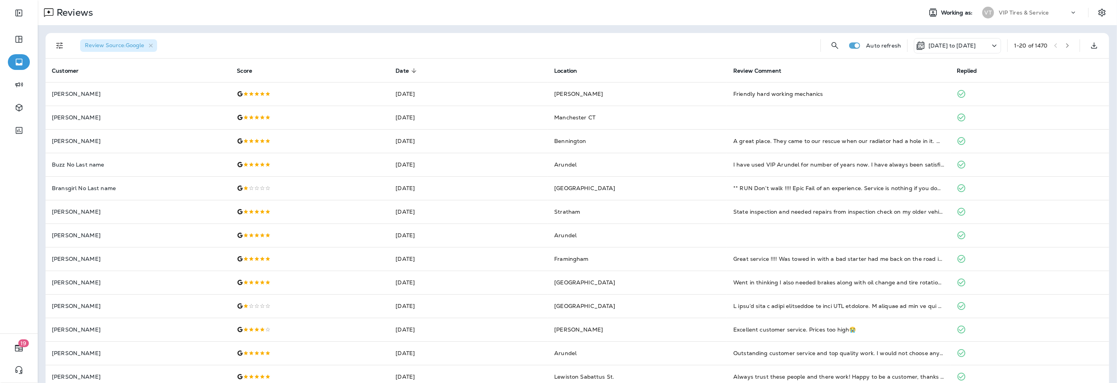
click at [57, 46] on icon "Filters" at bounding box center [59, 45] width 9 height 9
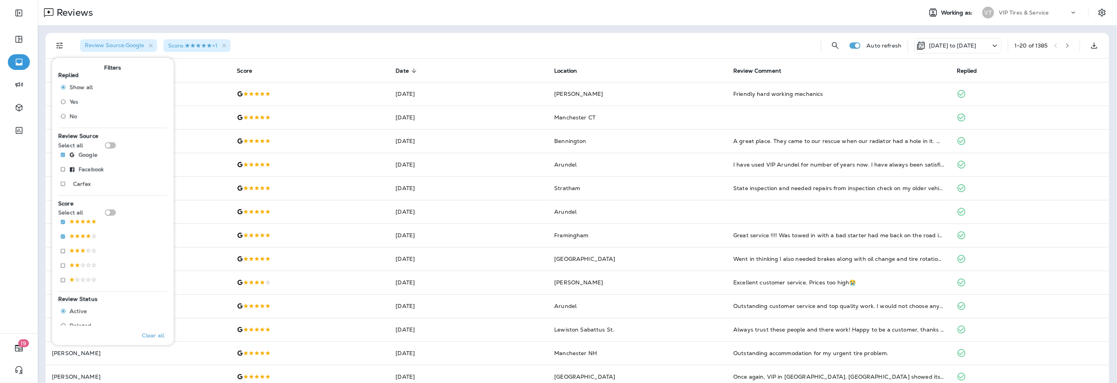
click at [269, 28] on div "Review Source : Google Score : +1 Auto refresh [DATE] to [DATE] 1 - 20 of 1385 …" at bounding box center [577, 293] width 1079 height 536
